Goal: Task Accomplishment & Management: Manage account settings

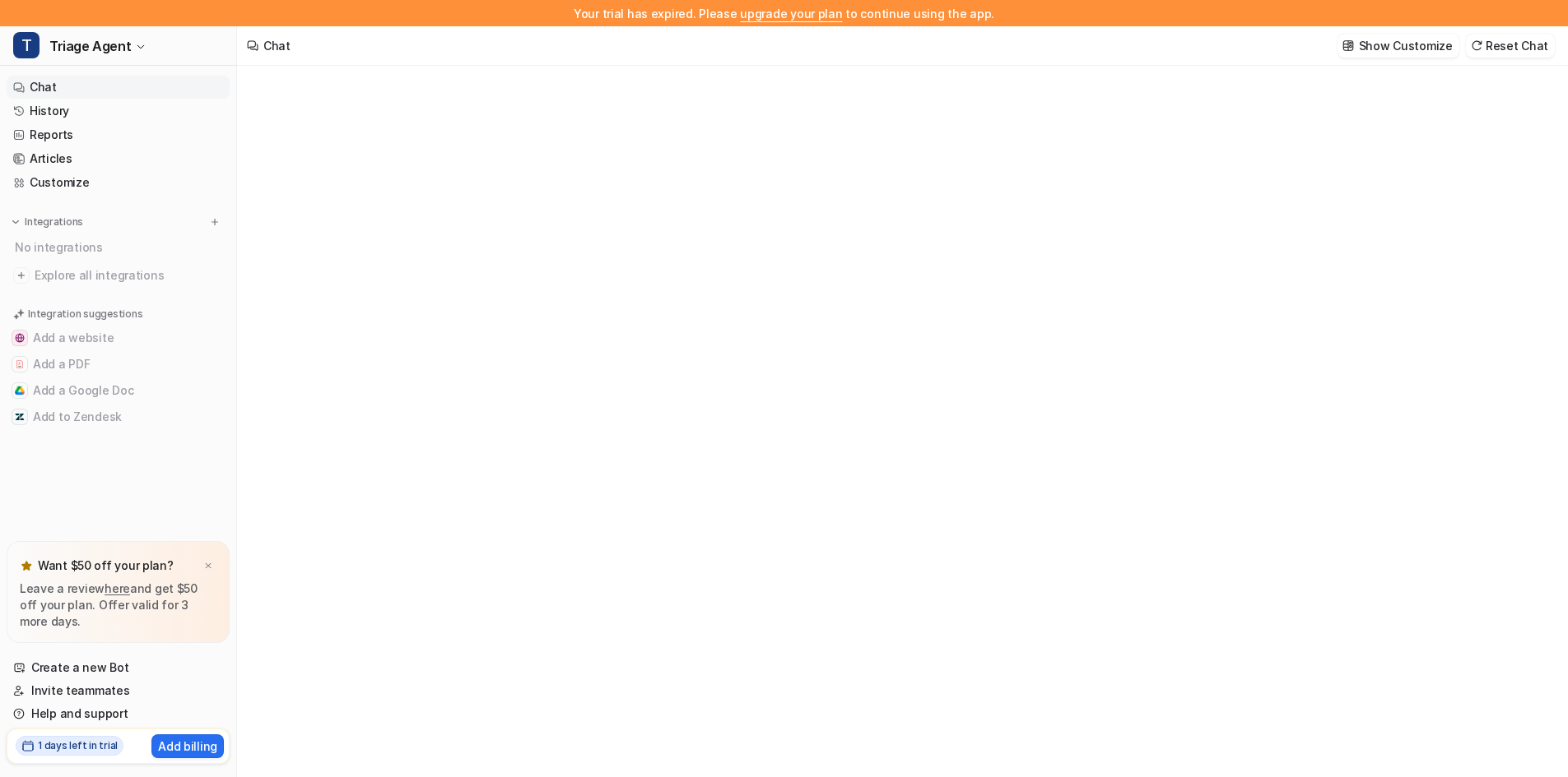
type textarea "**********"
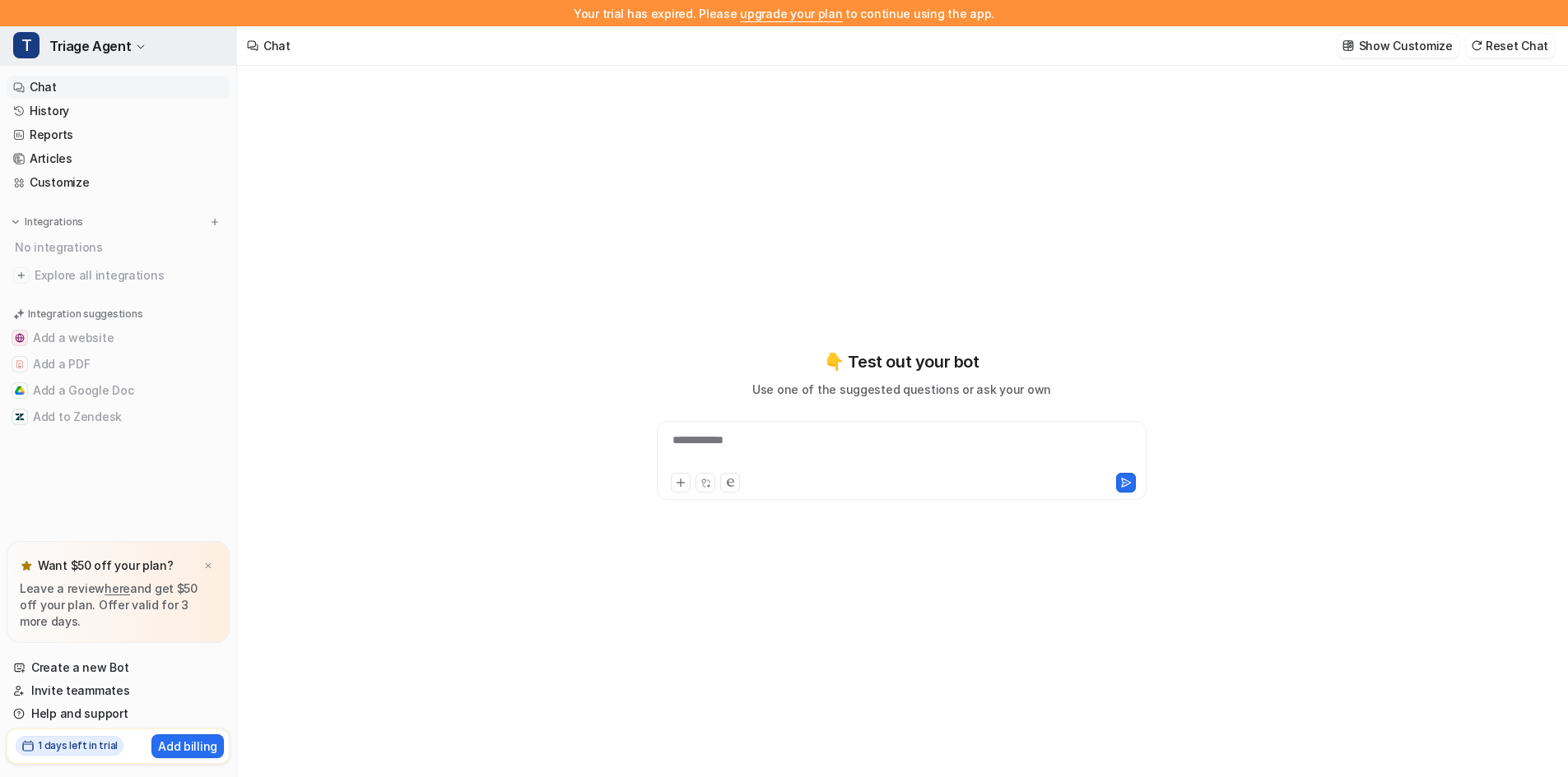
click at [126, 53] on span "Triage Agent" at bounding box center [90, 46] width 82 height 23
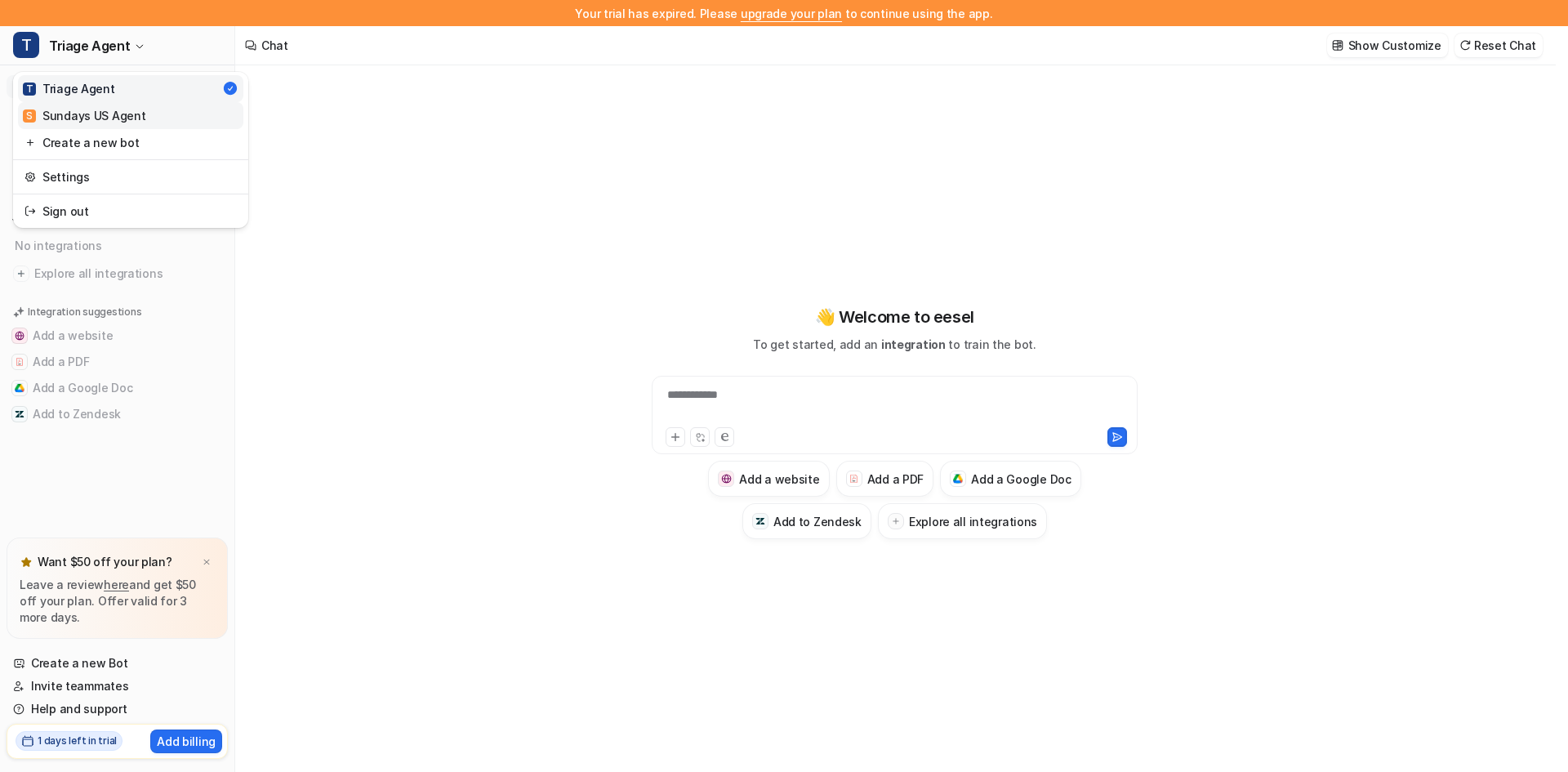
click at [119, 116] on div "S Sundays US Agent" at bounding box center [84, 116] width 123 height 18
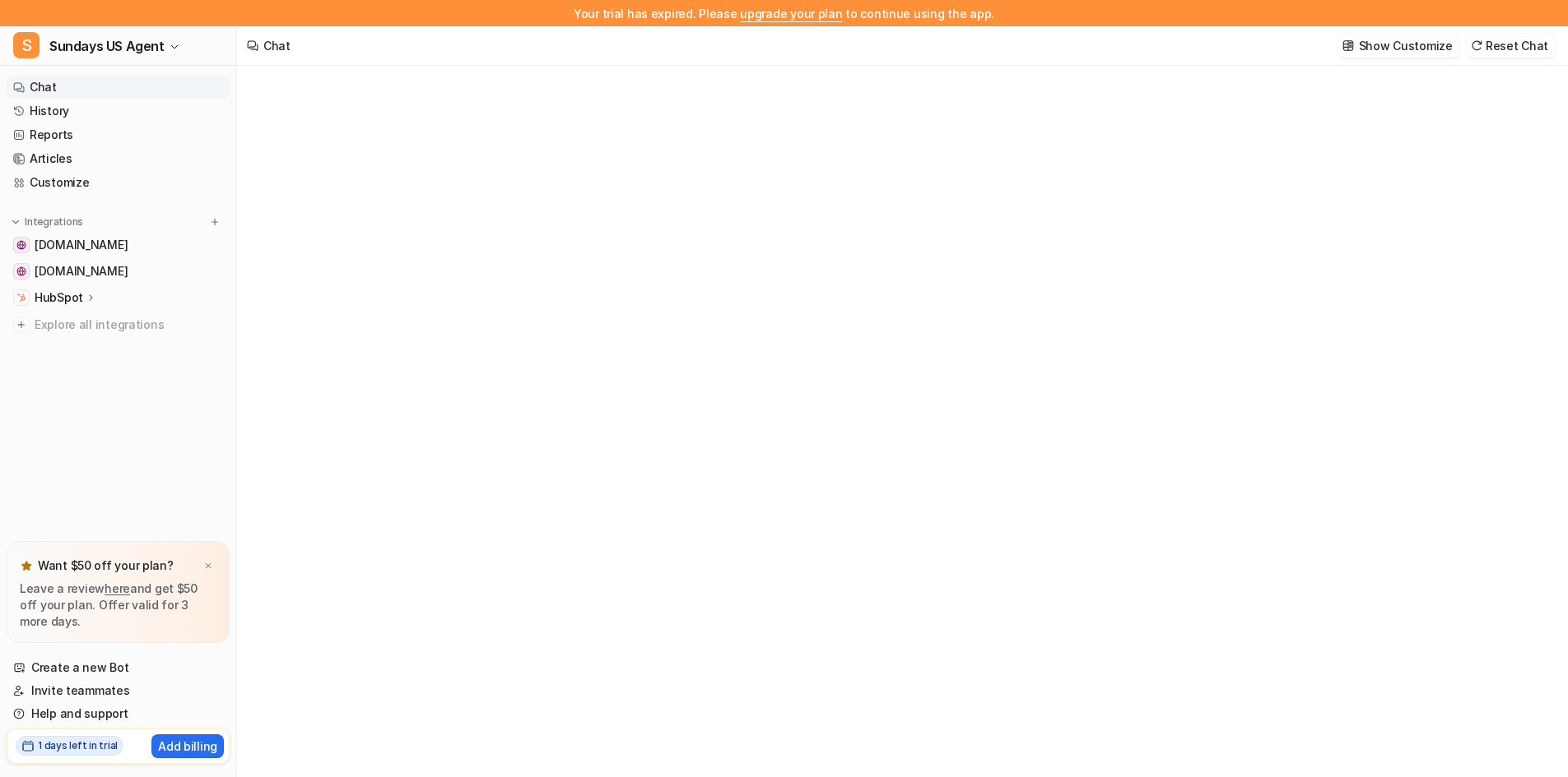
type textarea "**********"
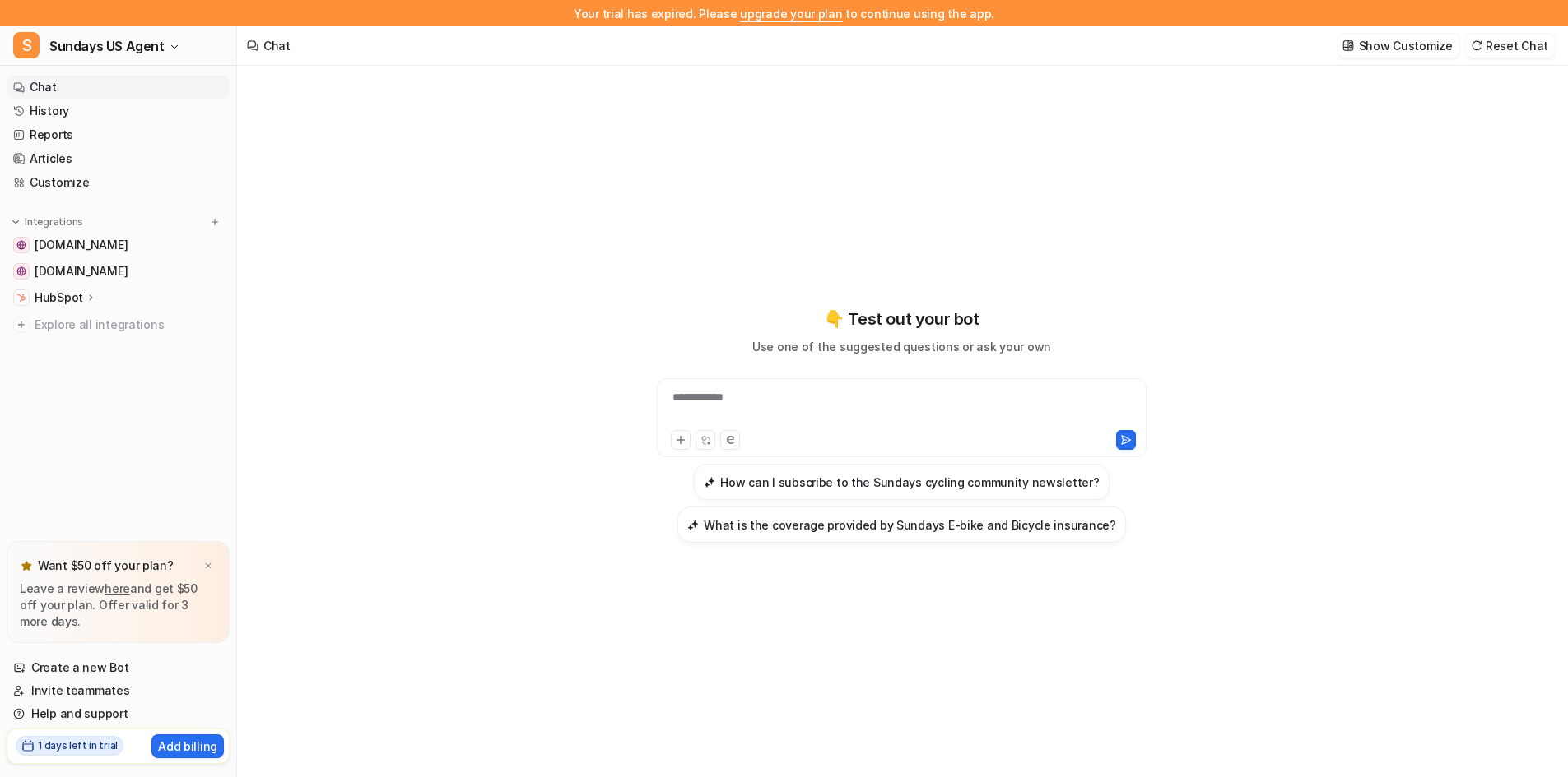
click at [58, 294] on p "HubSpot" at bounding box center [59, 298] width 48 height 17
click at [75, 316] on p "Overview" at bounding box center [73, 322] width 53 height 17
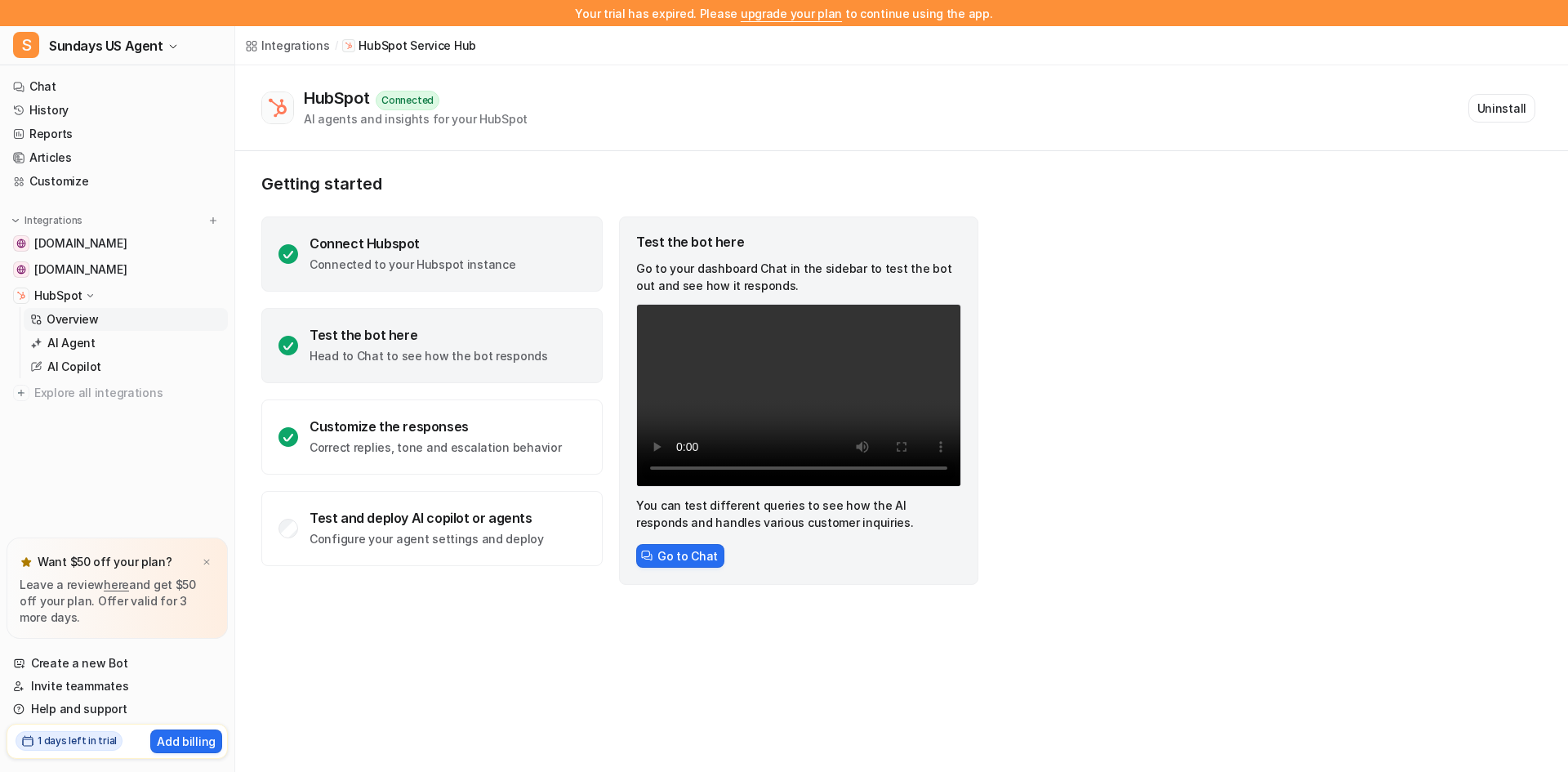
click at [377, 253] on div "Connect Hubspot Connected to your Hubspot instance" at bounding box center [412, 254] width 206 height 38
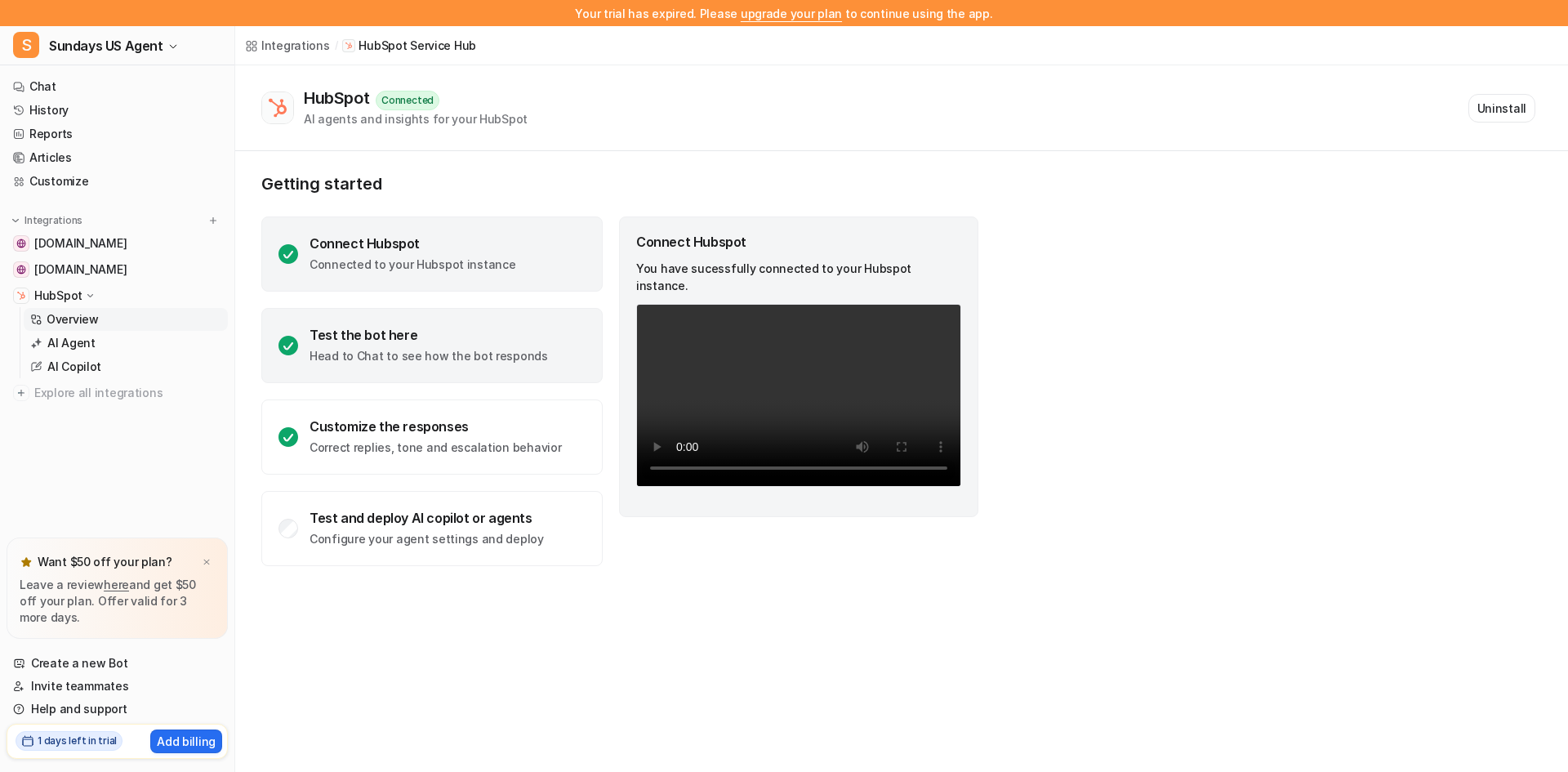
click at [407, 337] on div "Test the bot here" at bounding box center [429, 336] width 238 height 17
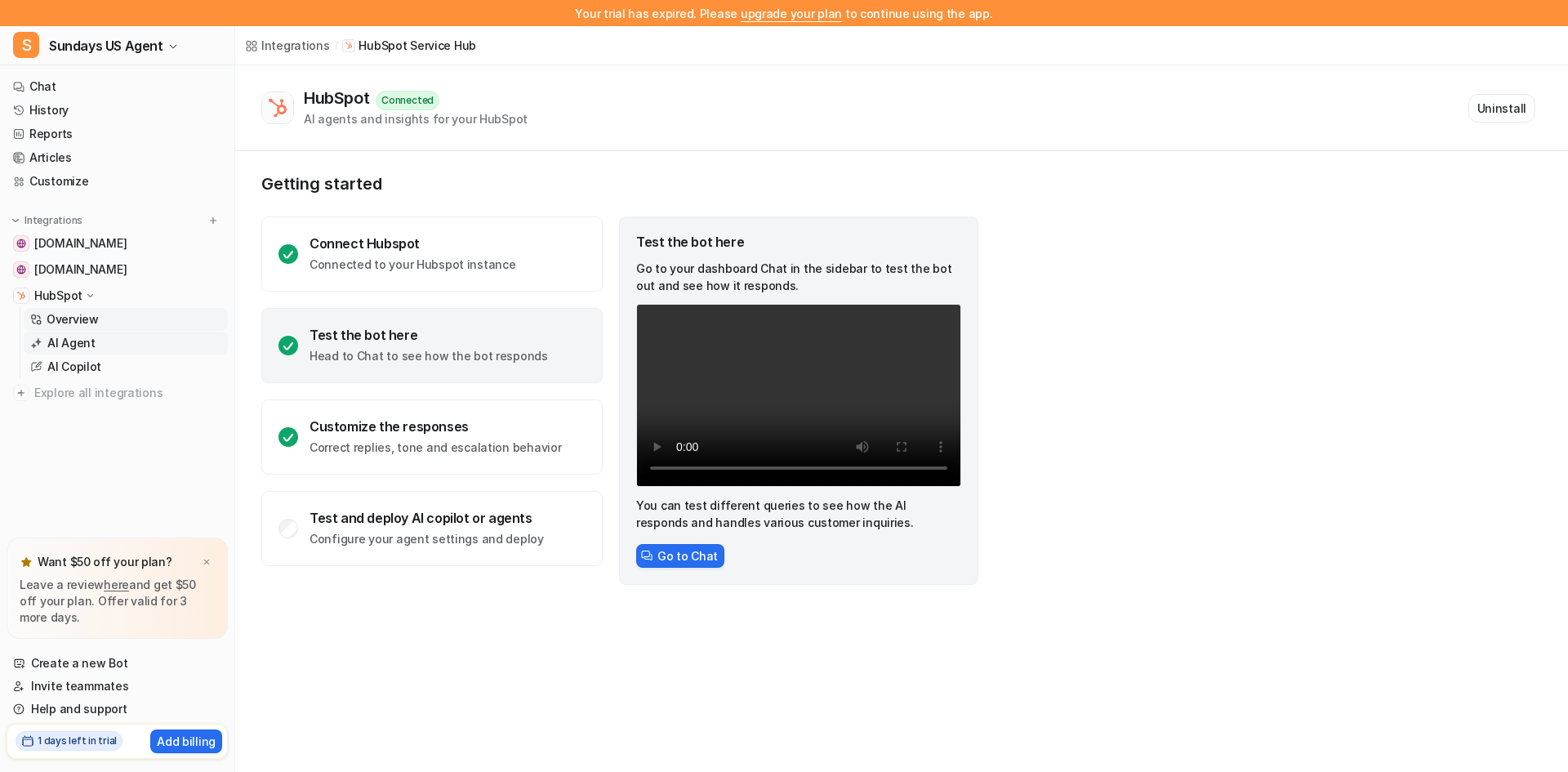
click at [84, 344] on p "AI Agent" at bounding box center [71, 343] width 48 height 17
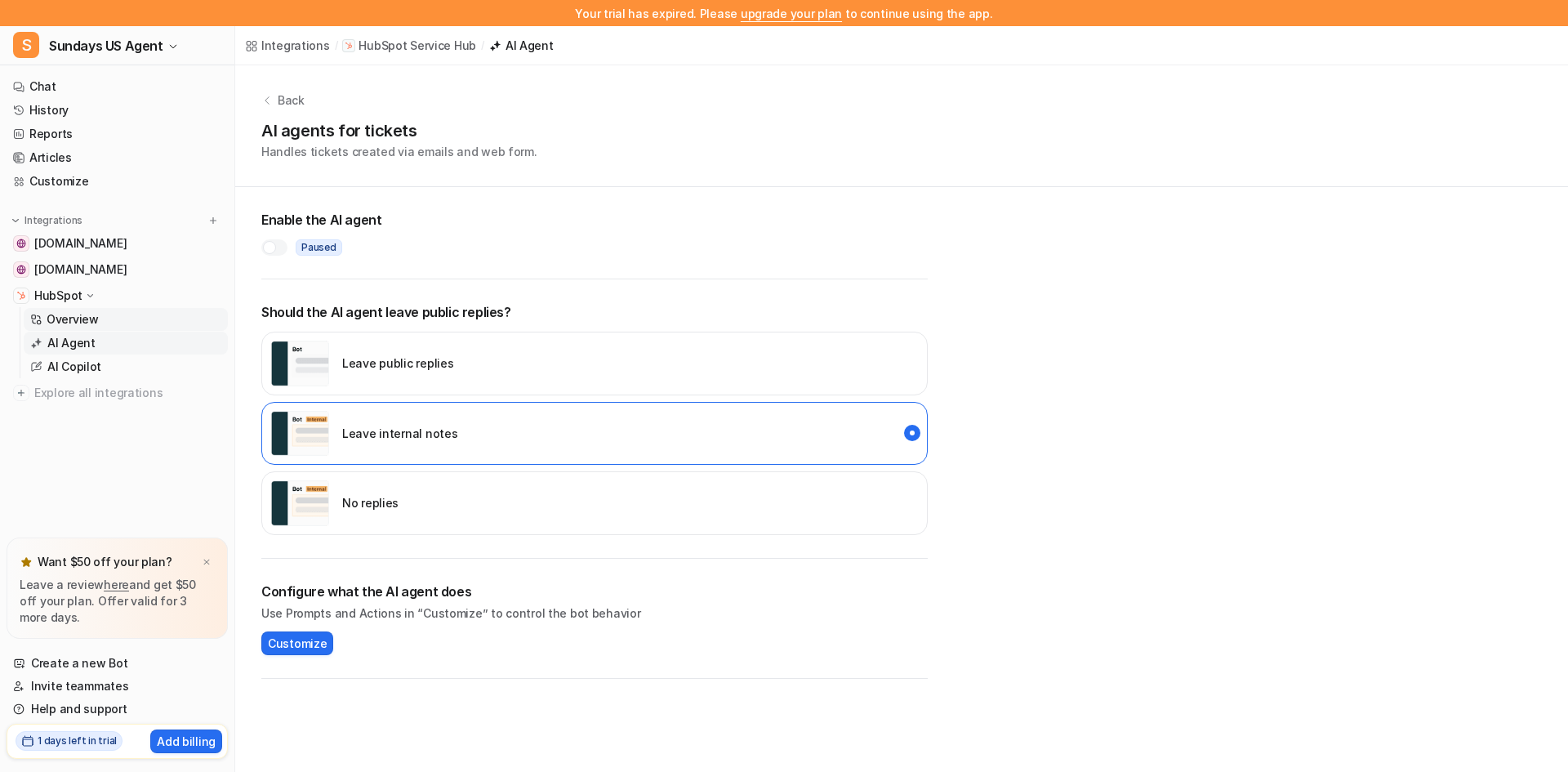
click at [60, 313] on p "Overview" at bounding box center [72, 320] width 53 height 17
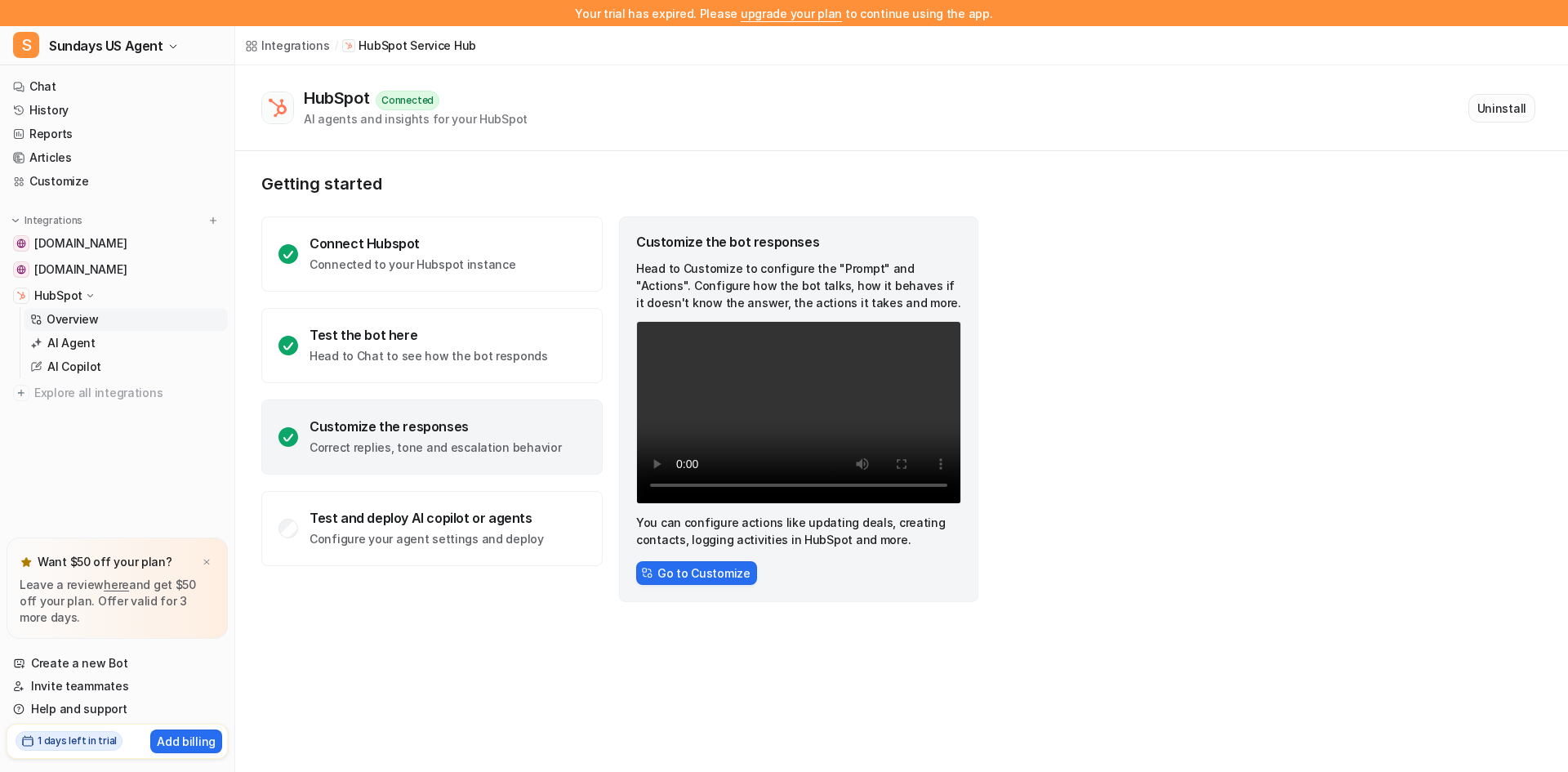
click at [1485, 117] on button "Uninstall" at bounding box center [1502, 108] width 67 height 29
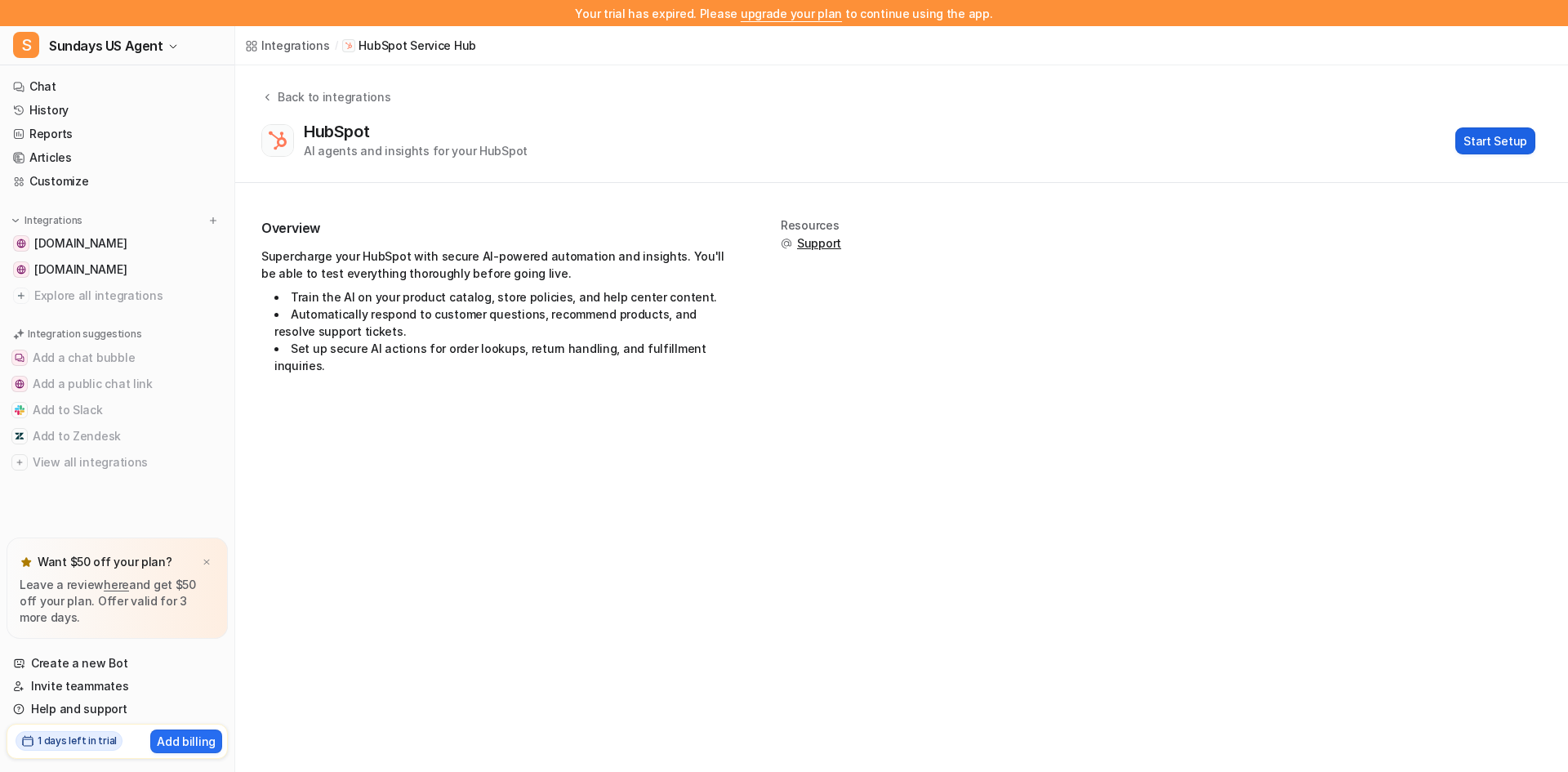
click at [1477, 144] on button "Start Setup" at bounding box center [1495, 141] width 80 height 27
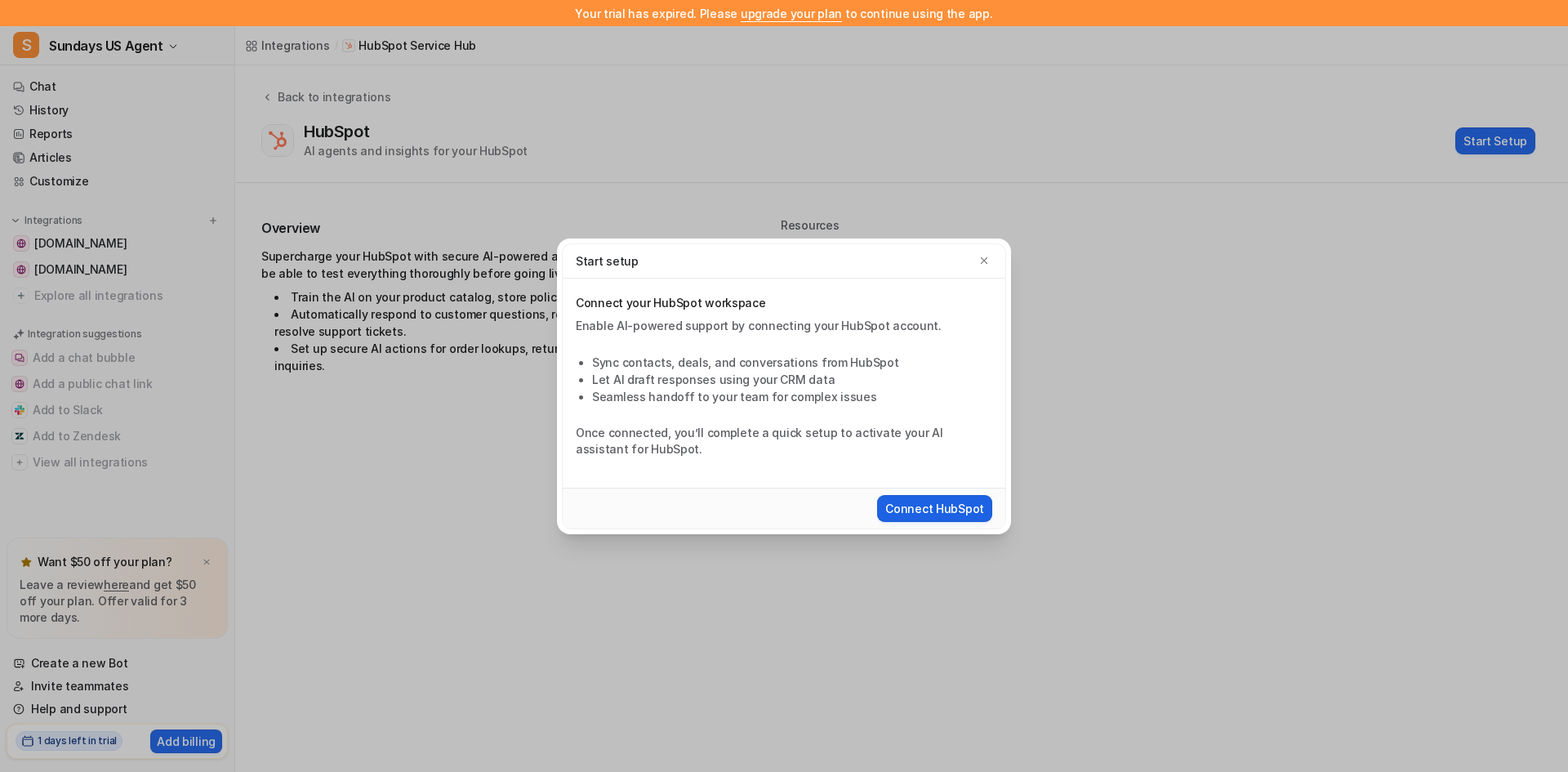
click at [906, 505] on button "Connect HubSpot" at bounding box center [934, 509] width 115 height 27
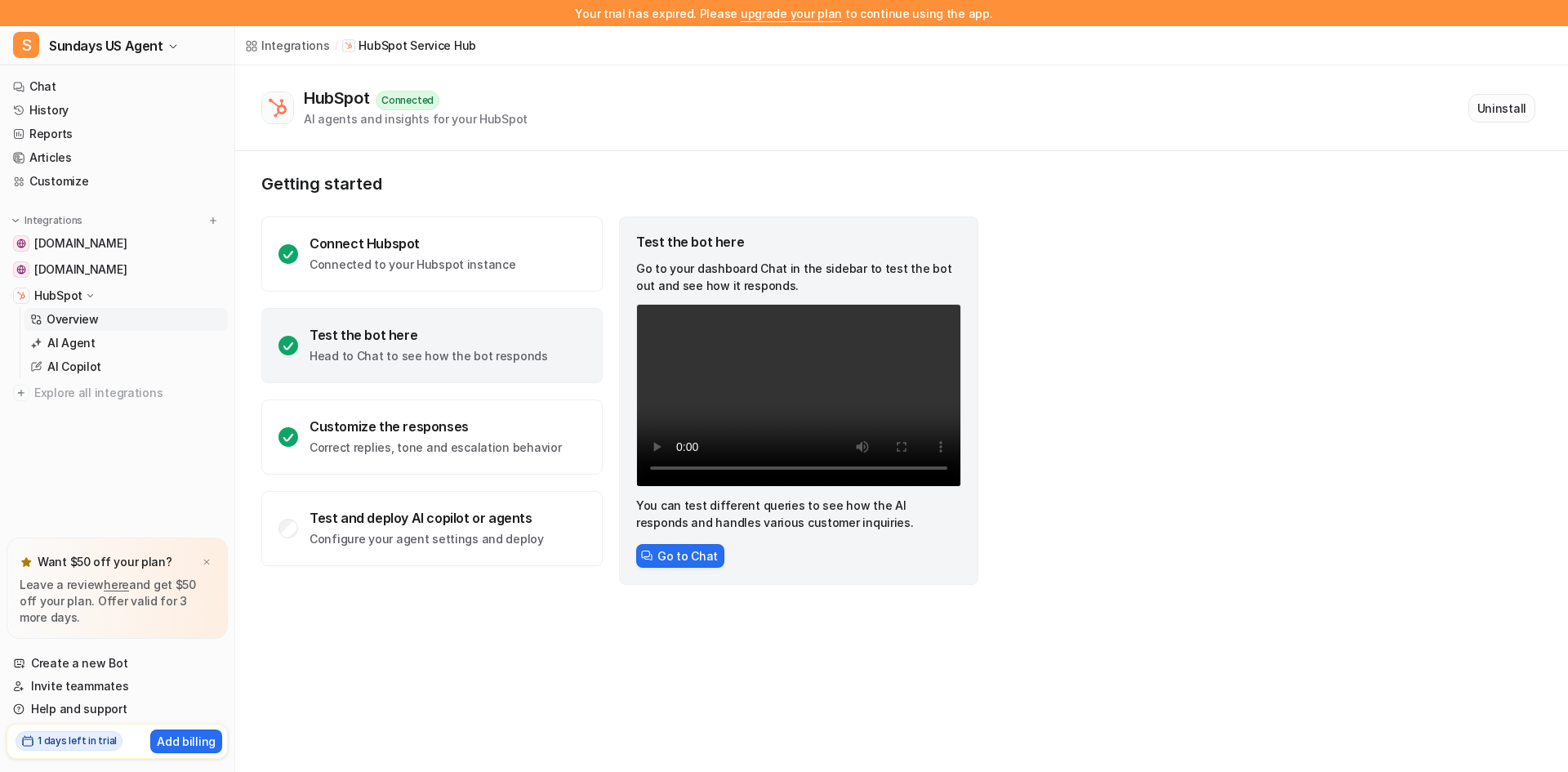
click at [1511, 115] on button "Uninstall" at bounding box center [1502, 108] width 67 height 29
